Goal: Navigation & Orientation: Find specific page/section

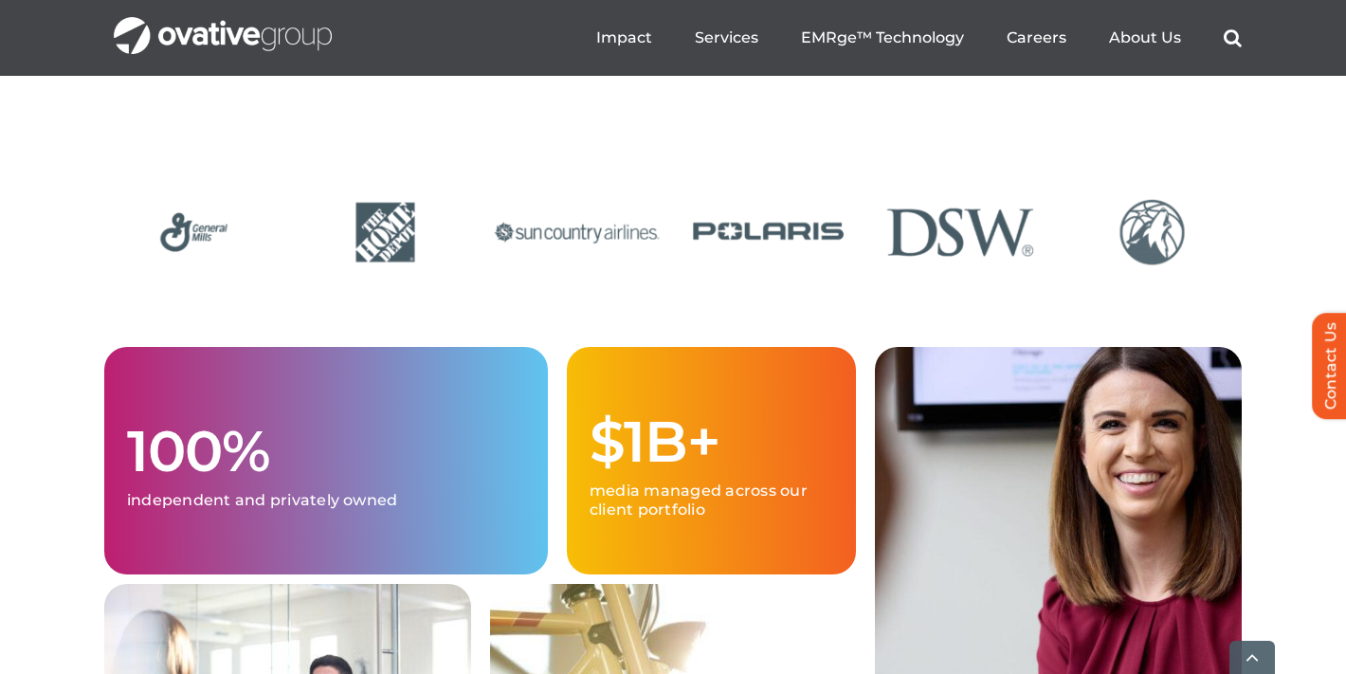
scroll to position [4665, 0]
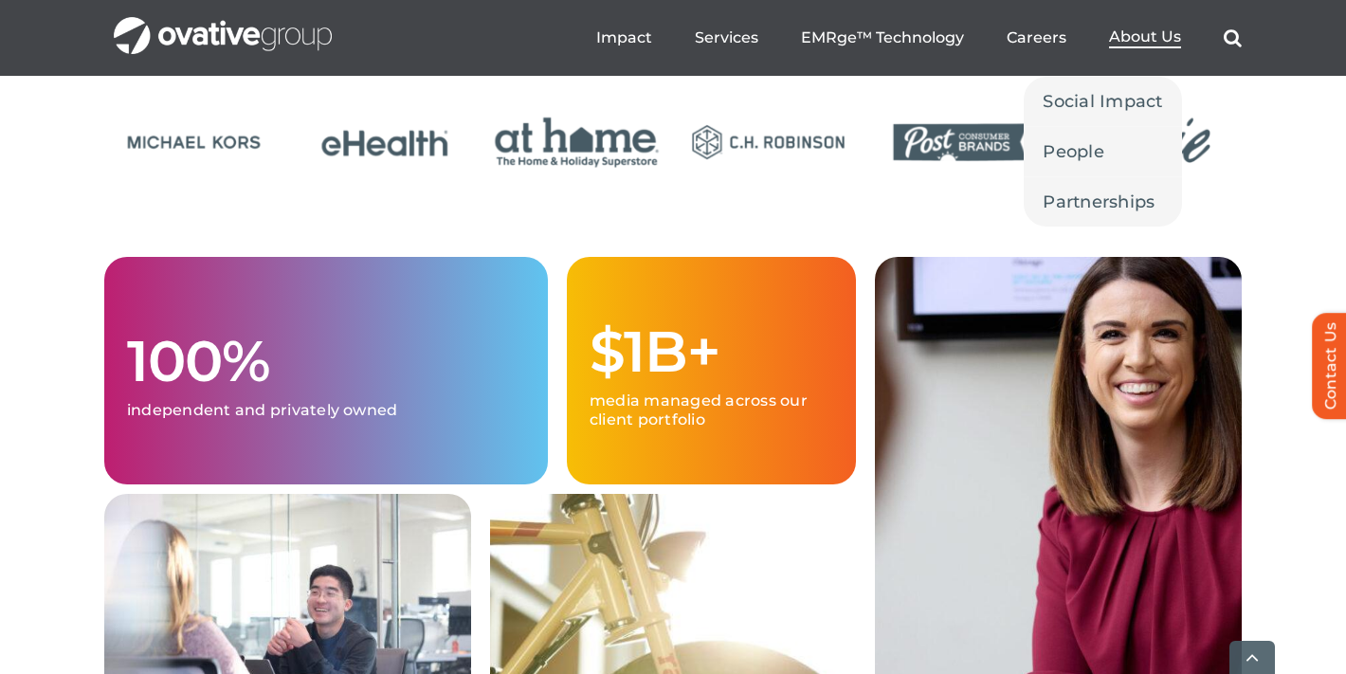
click at [1110, 36] on span "About Us" at bounding box center [1145, 36] width 72 height 19
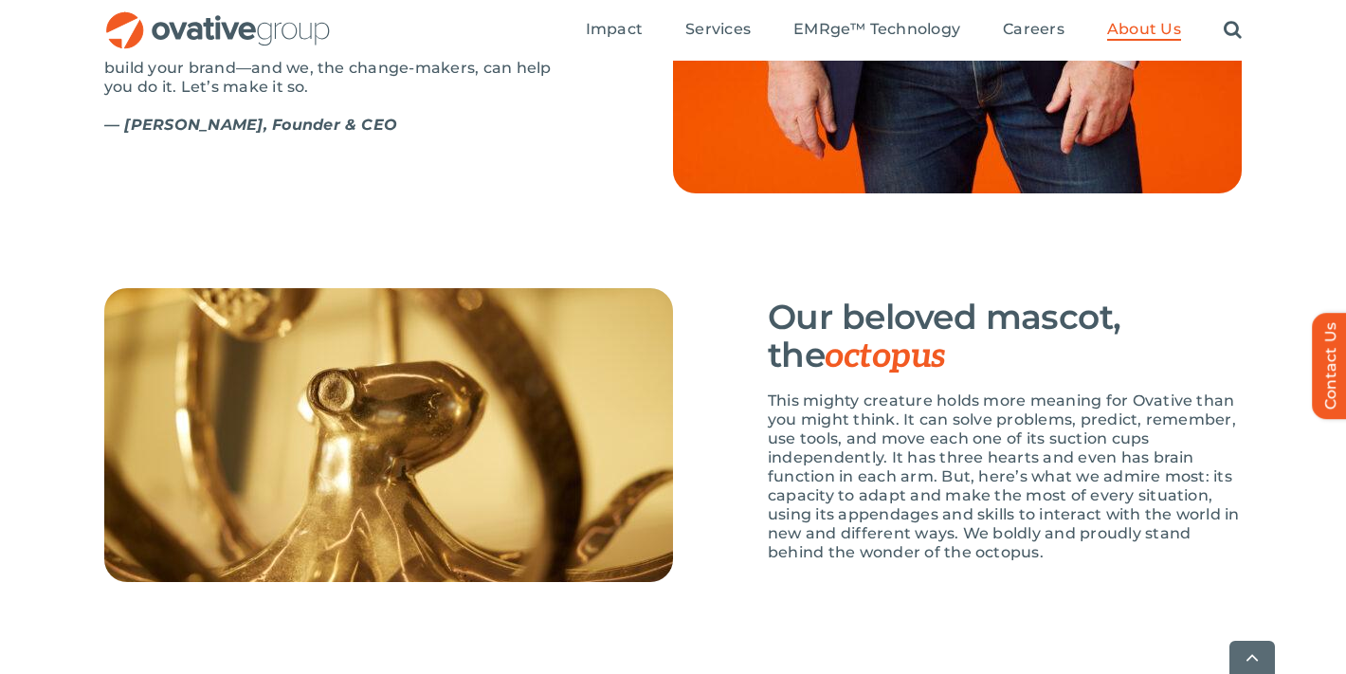
scroll to position [2639, 0]
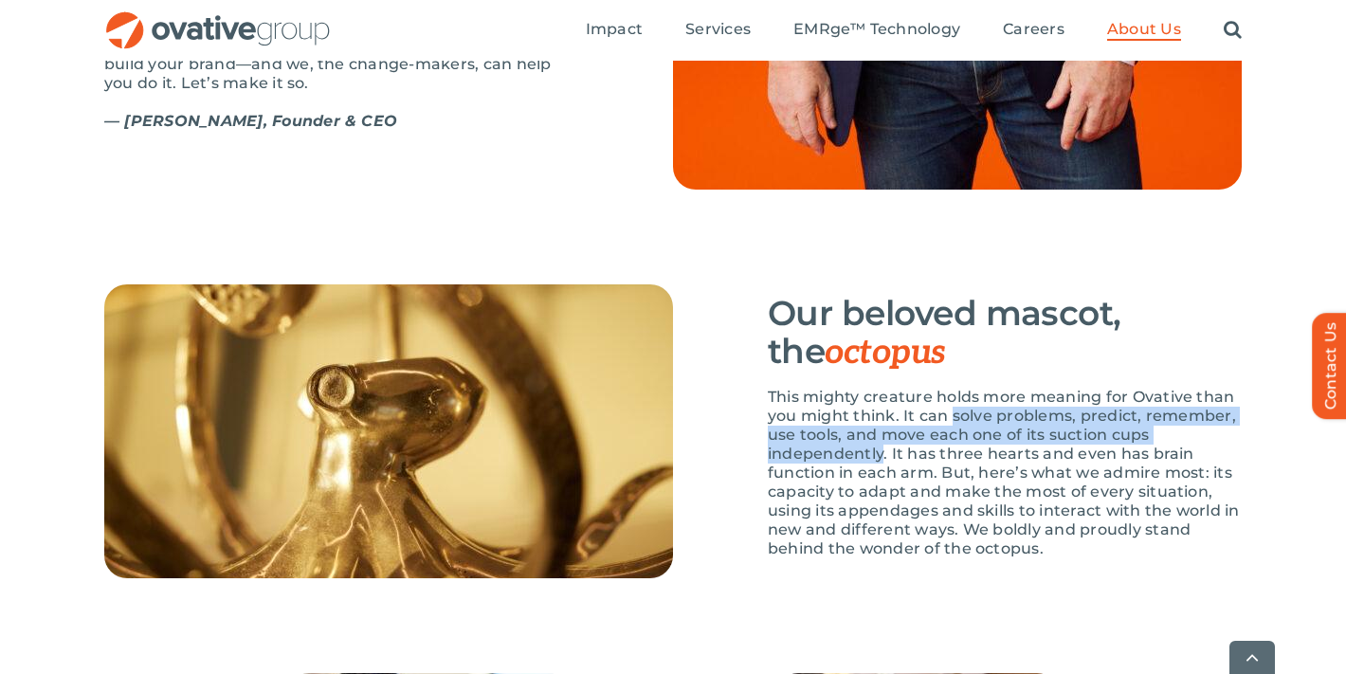
drag, startPoint x: 955, startPoint y: 474, endPoint x: 885, endPoint y: 515, distance: 81.1
click at [885, 515] on p "This mighty creature holds more meaning for Ovative than you might think. It ca…" at bounding box center [1005, 473] width 474 height 171
copy p "solve problems, predict, remember, use tools, and move each one of its suction …"
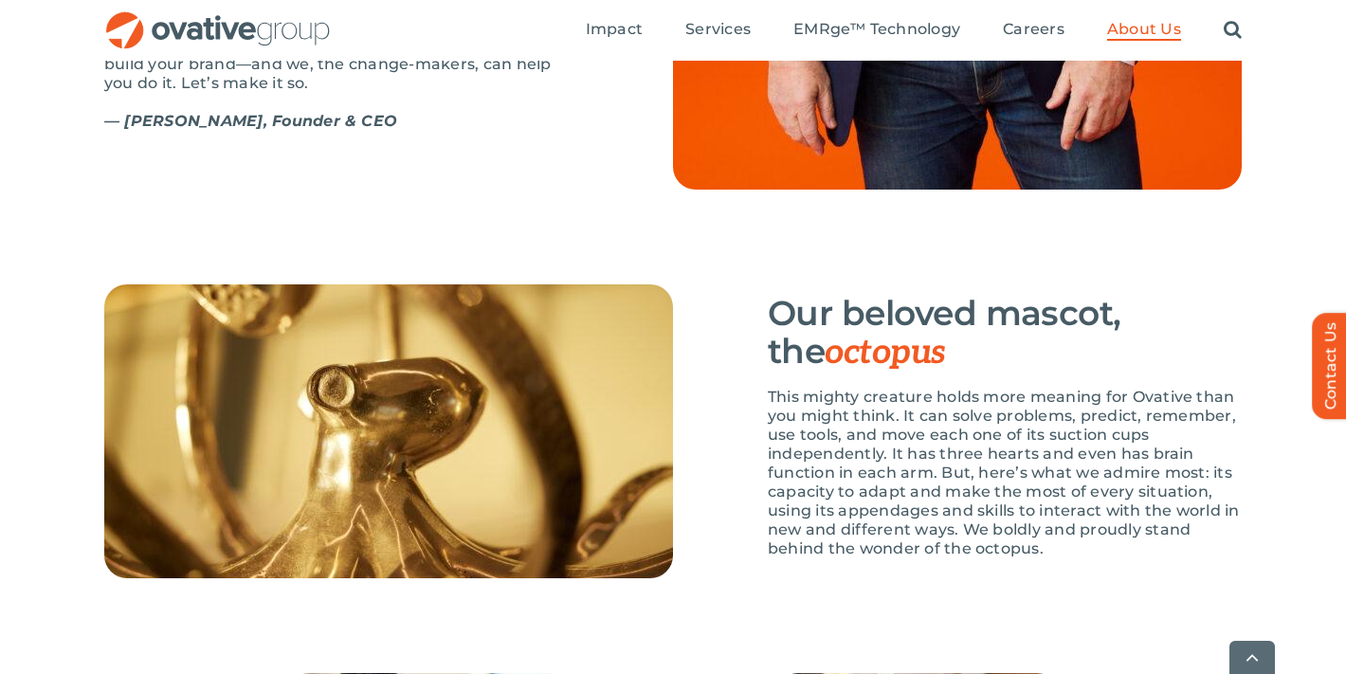
click at [1218, 532] on p "This mighty creature holds more meaning for Ovative than you might think. It ca…" at bounding box center [1005, 473] width 474 height 171
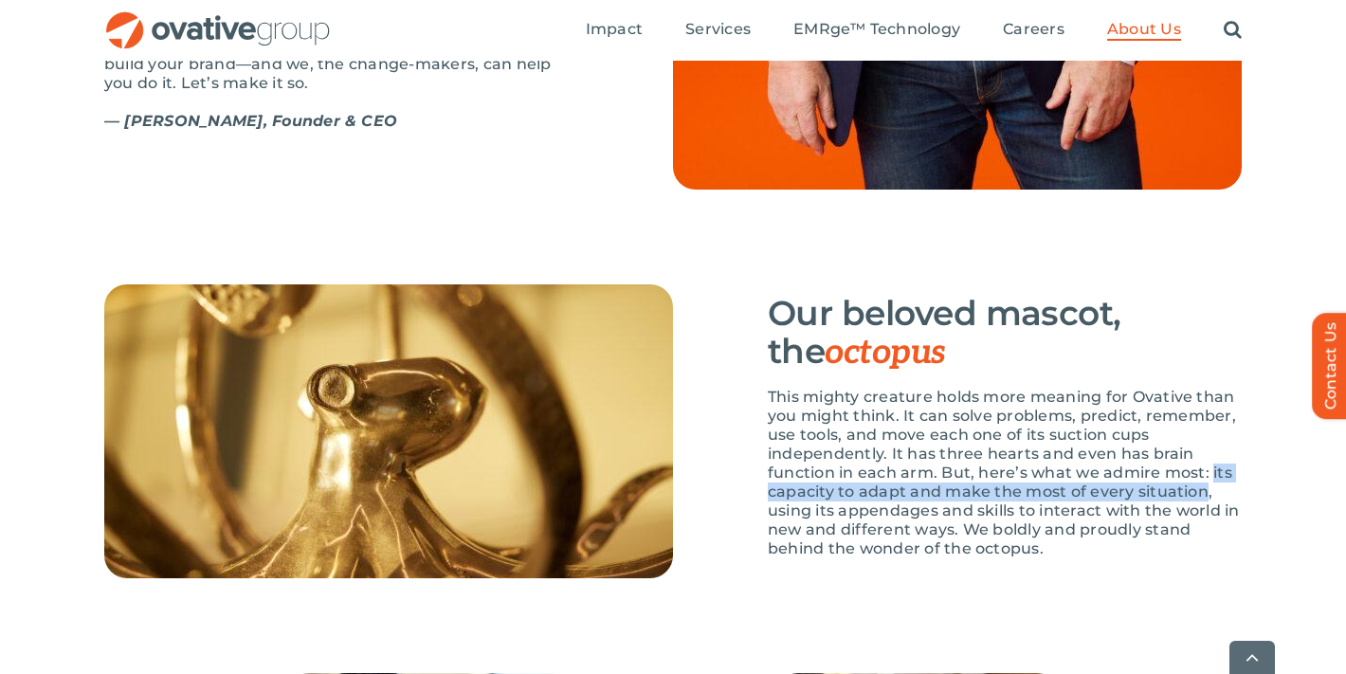
drag, startPoint x: 1210, startPoint y: 531, endPoint x: 1199, endPoint y: 544, distance: 16.9
click at [1202, 546] on p "This mighty creature holds more meaning for Ovative than you might think. It ca…" at bounding box center [1005, 473] width 474 height 171
copy p "its capacity to adapt and make the most of every situation"
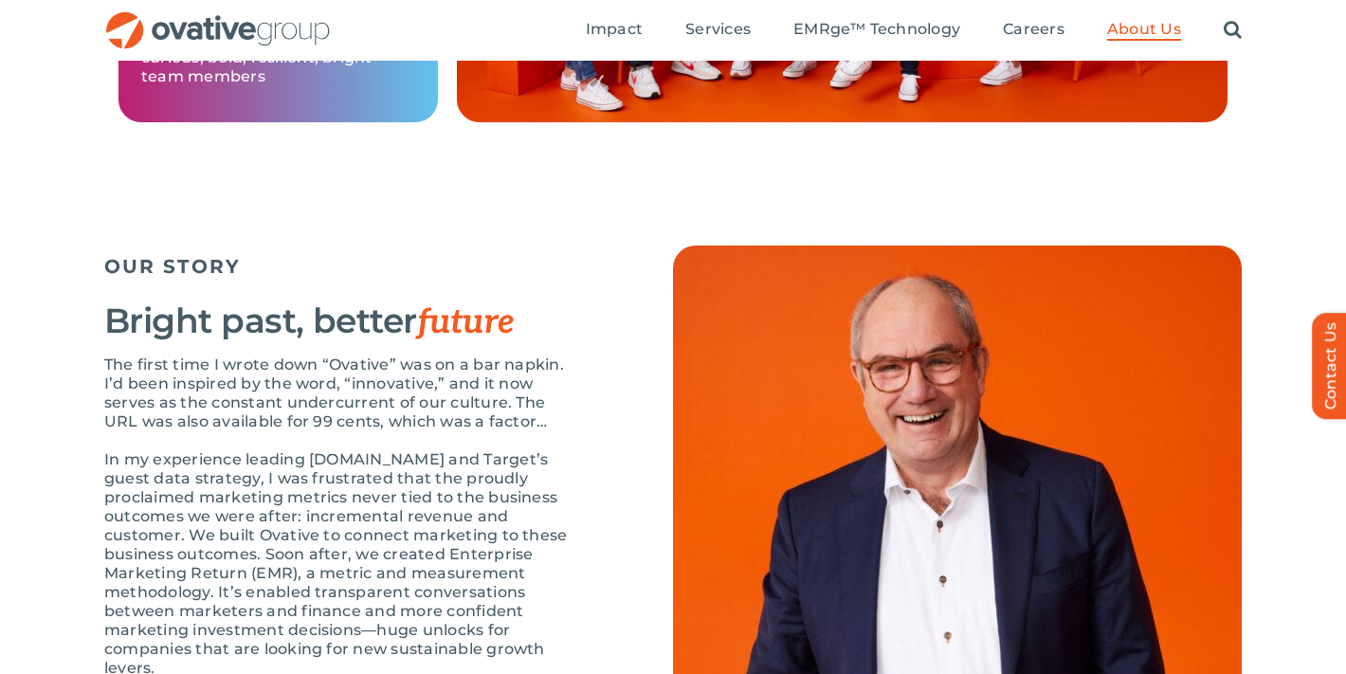
scroll to position [1756, 0]
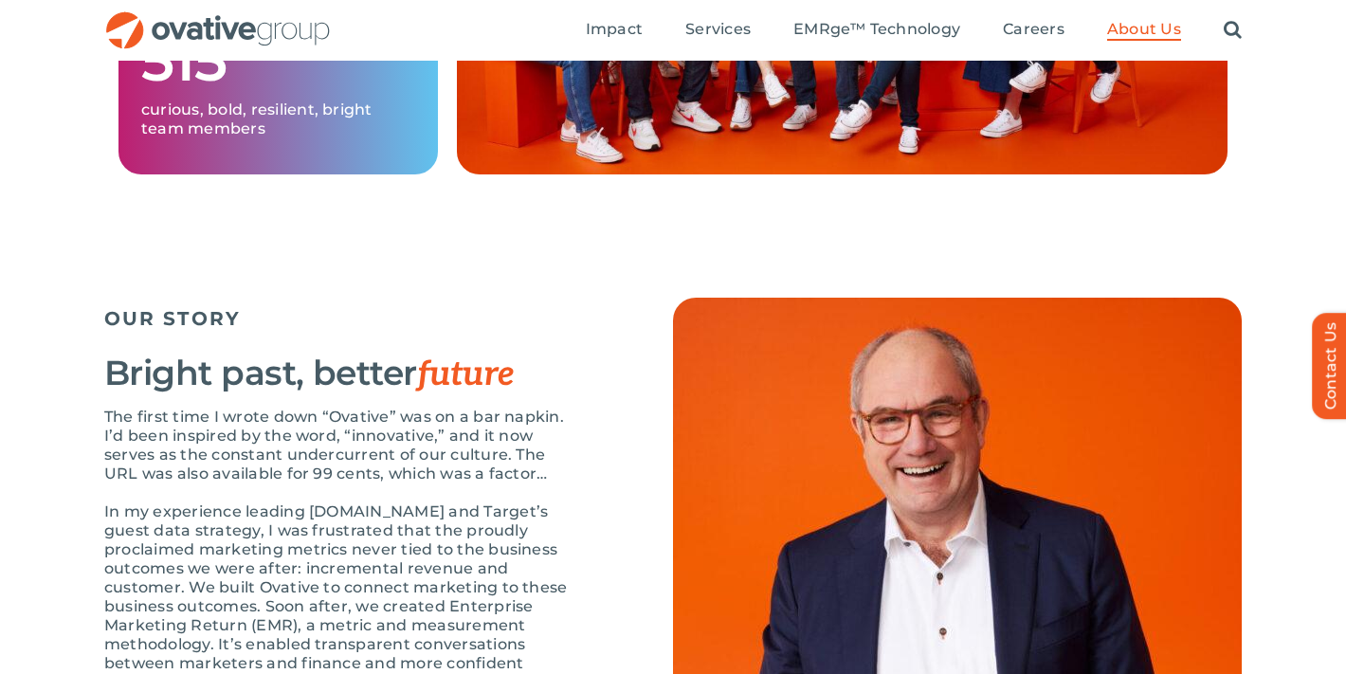
click at [1031, 42] on ul "Impact Expert Insights Case Studies Awards & Press Services Media Measurement C…" at bounding box center [914, 30] width 656 height 61
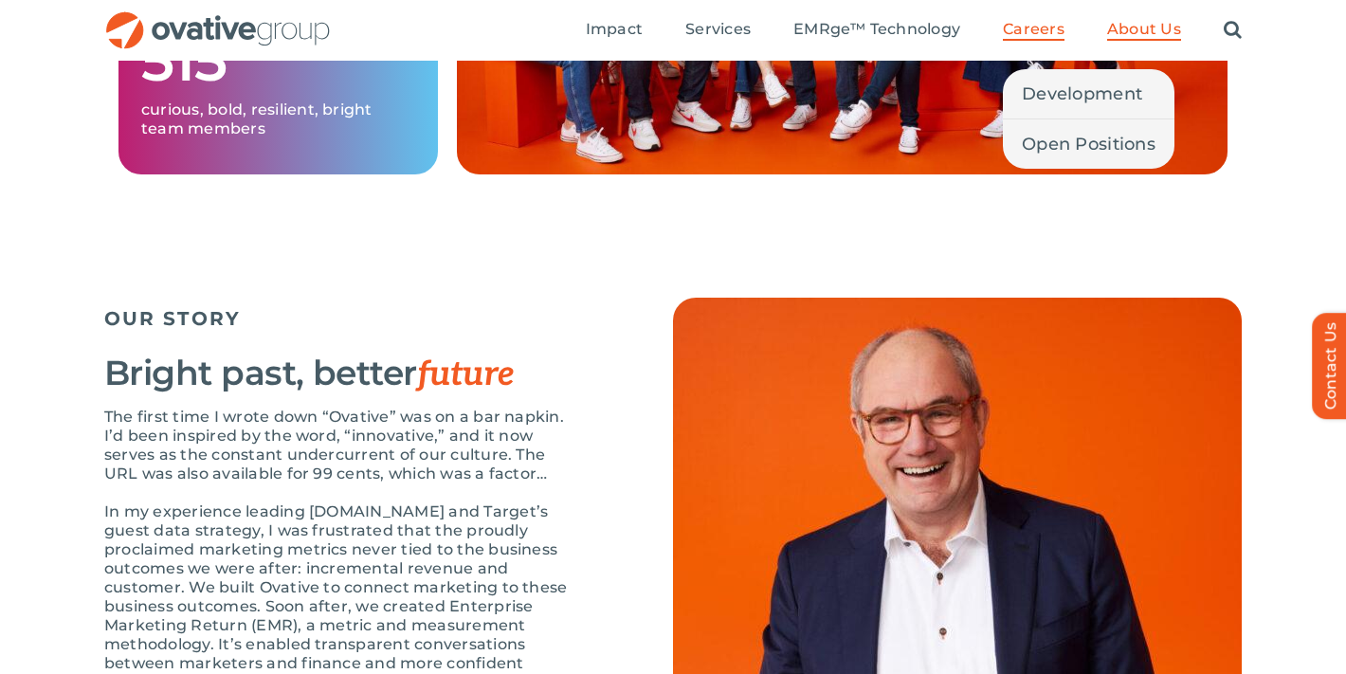
click at [1024, 31] on span "Careers" at bounding box center [1034, 29] width 62 height 19
click at [1064, 136] on span "Open Positions" at bounding box center [1089, 144] width 134 height 27
